Goal: Information Seeking & Learning: Stay updated

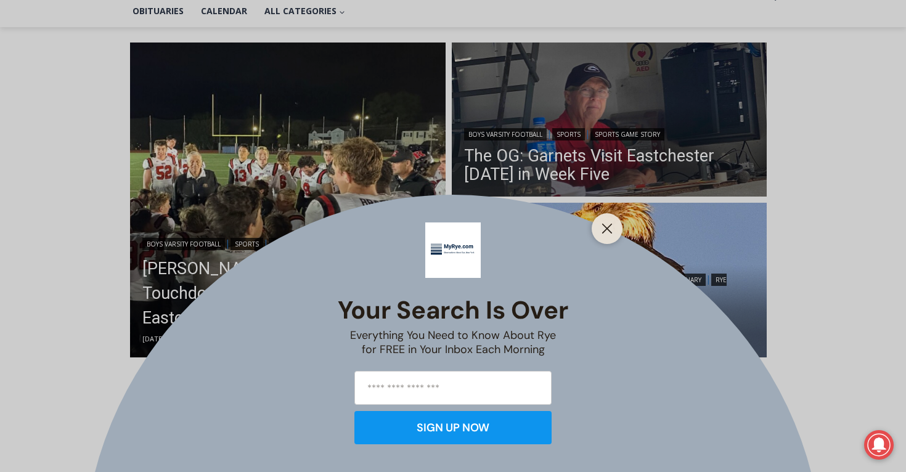
scroll to position [306, 0]
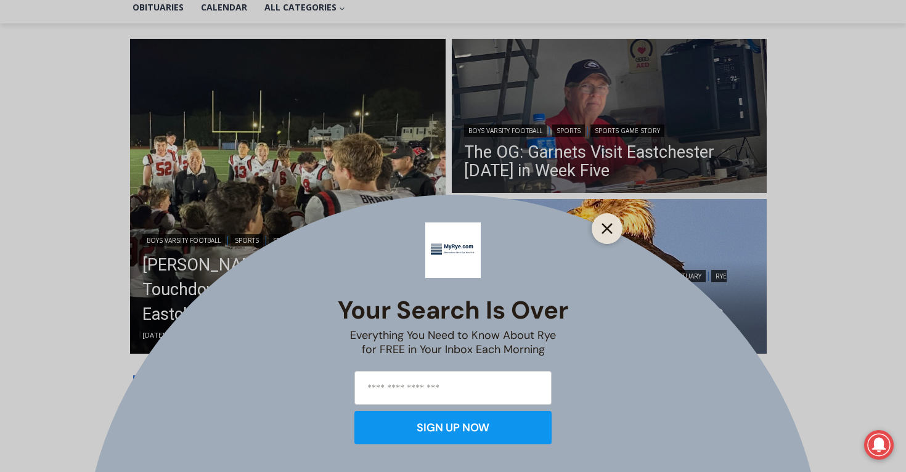
click at [608, 231] on line "Close" at bounding box center [607, 228] width 9 height 9
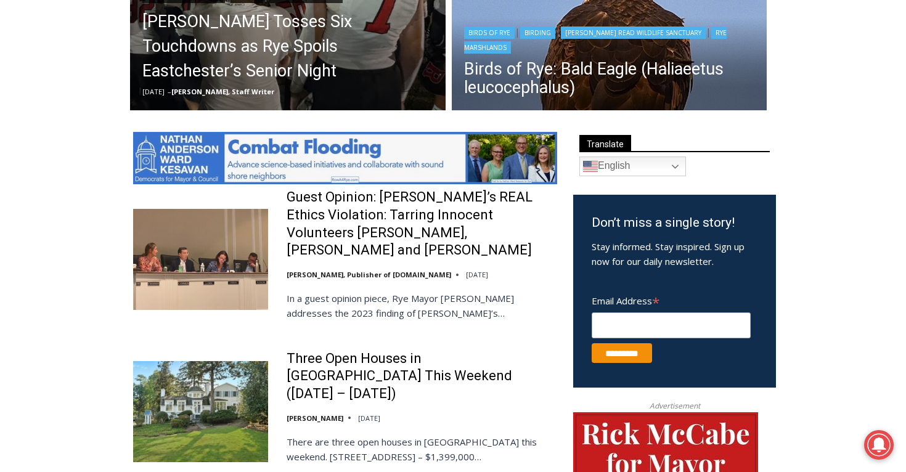
scroll to position [551, 0]
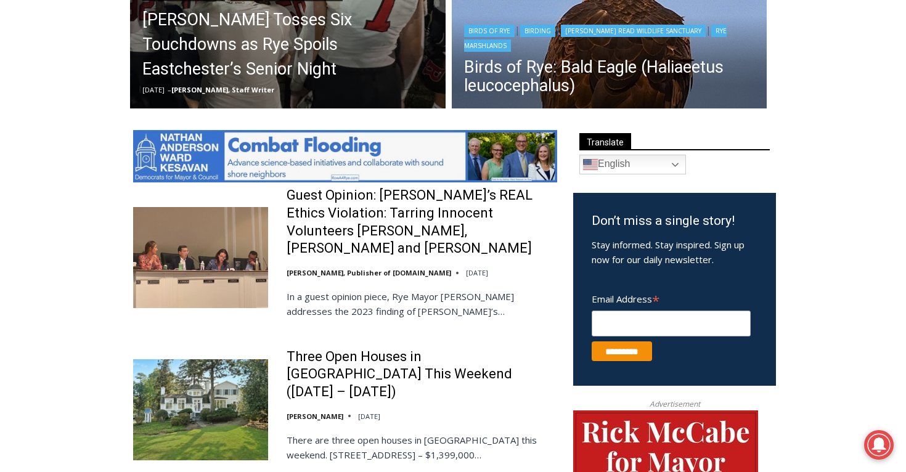
click at [504, 296] on p "In a guest opinion piece, Rye Mayor [PERSON_NAME] addresses the 2023 finding of…" at bounding box center [422, 304] width 271 height 30
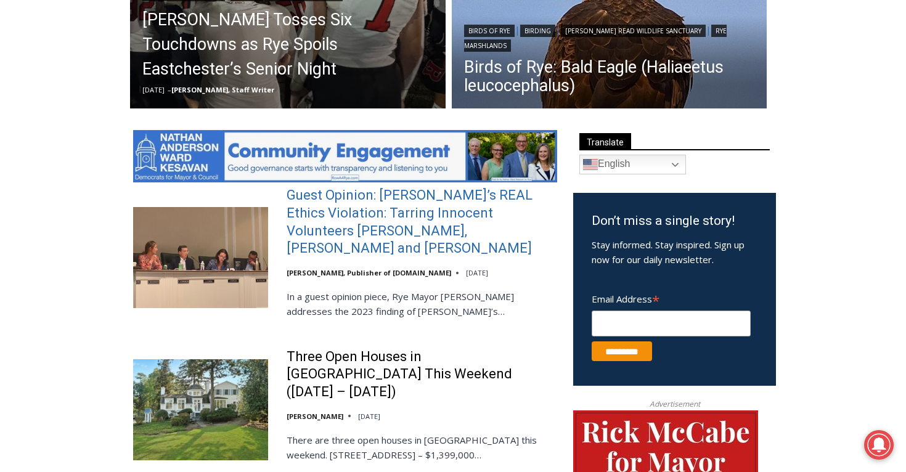
click at [411, 200] on link "Guest Opinion: [PERSON_NAME]’s REAL Ethics Violation: Tarring Innocent Voluntee…" at bounding box center [422, 222] width 271 height 70
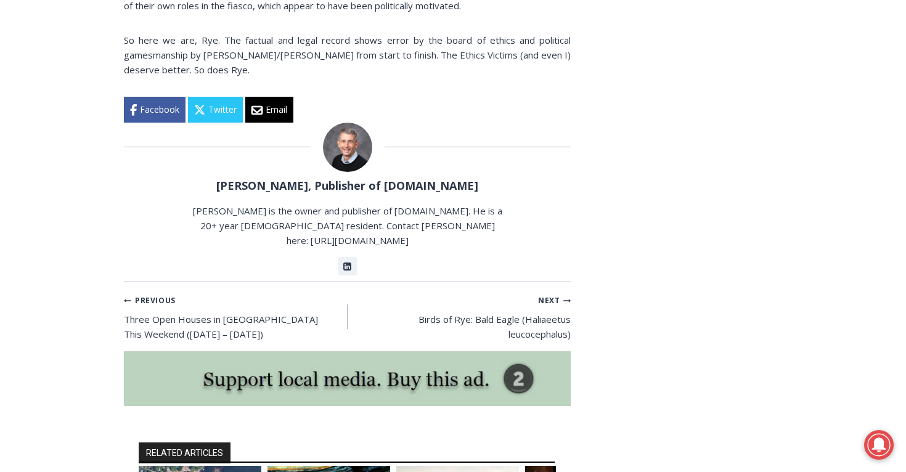
scroll to position [2613, 0]
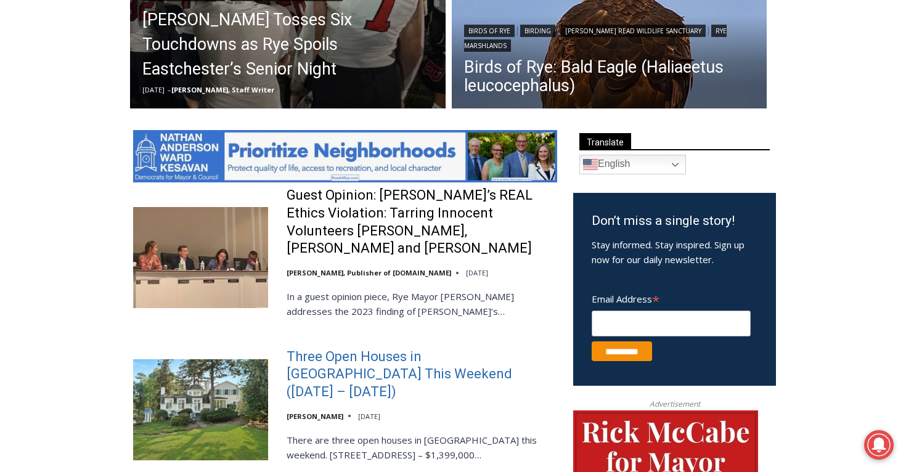
click at [375, 348] on link "Three Open Houses in [GEOGRAPHIC_DATA] This Weekend ([DATE] – [DATE])" at bounding box center [422, 374] width 271 height 53
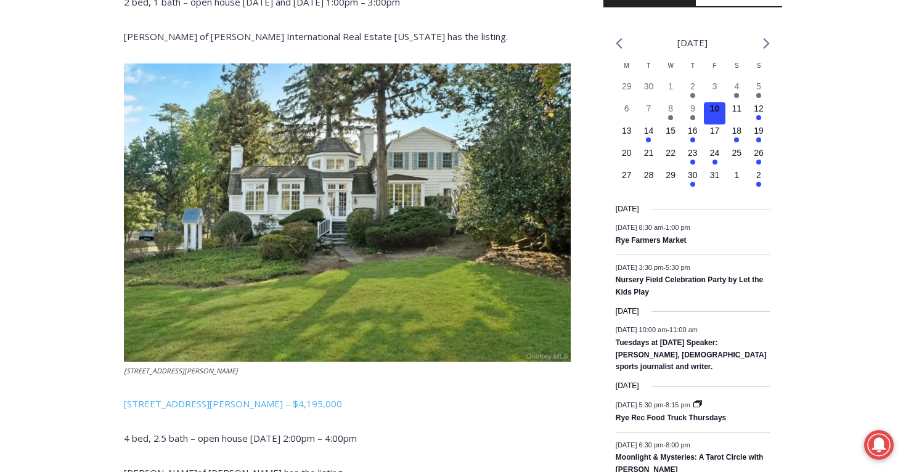
scroll to position [1565, 0]
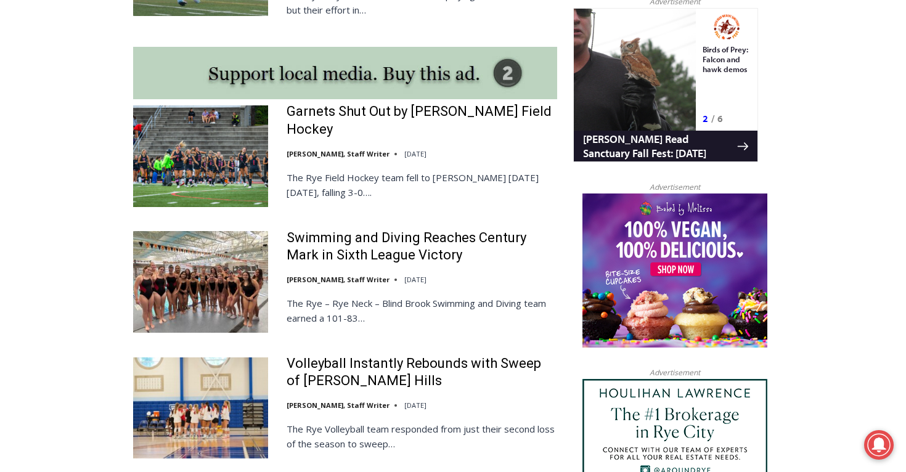
scroll to position [1144, 0]
